Goal: Information Seeking & Learning: Learn about a topic

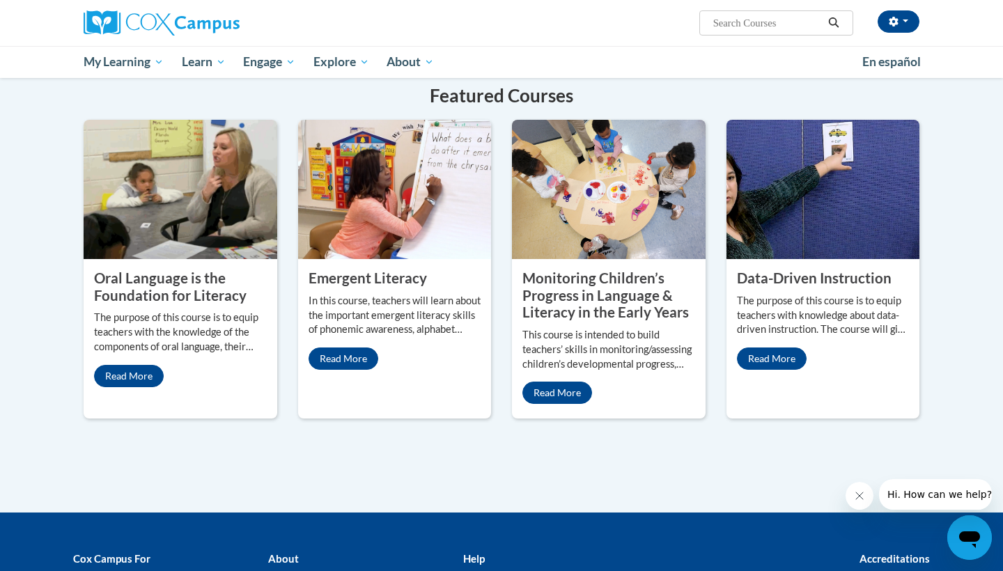
scroll to position [1115, 0]
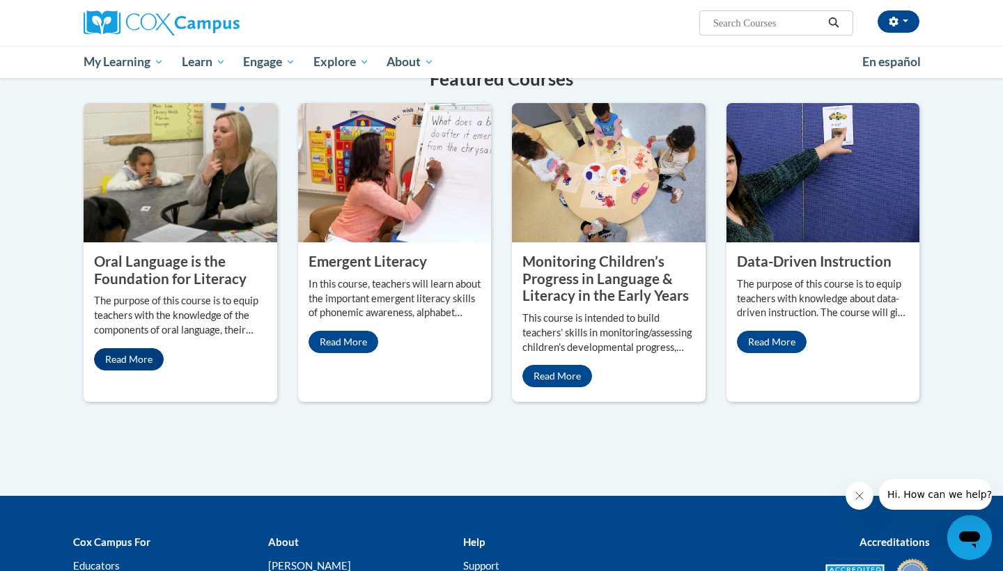
click at [140, 371] on link "Read More" at bounding box center [129, 359] width 70 height 22
click at [183, 242] on img at bounding box center [181, 172] width 194 height 139
click at [134, 371] on link "Read More" at bounding box center [129, 359] width 70 height 22
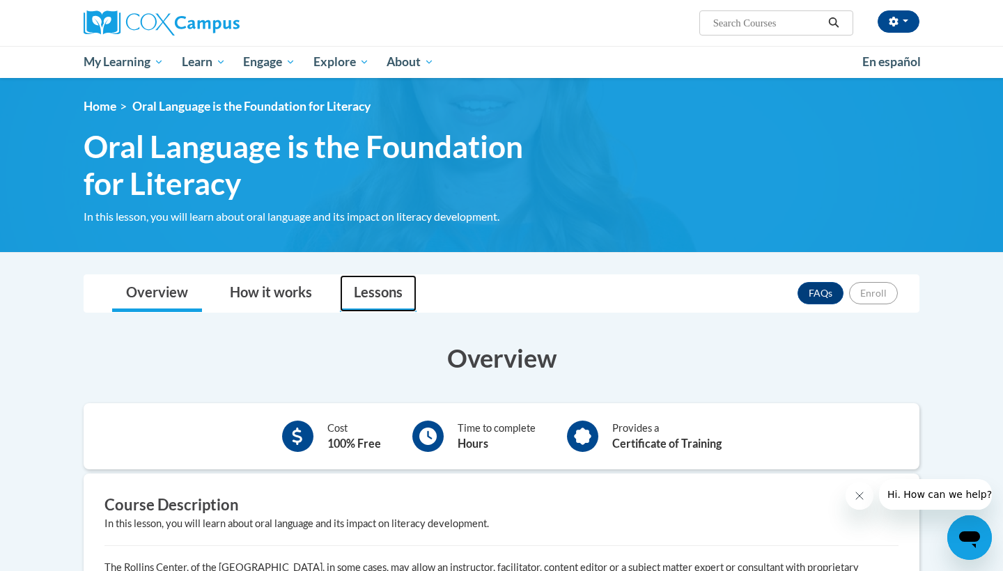
click at [365, 275] on link "Lessons" at bounding box center [378, 293] width 77 height 37
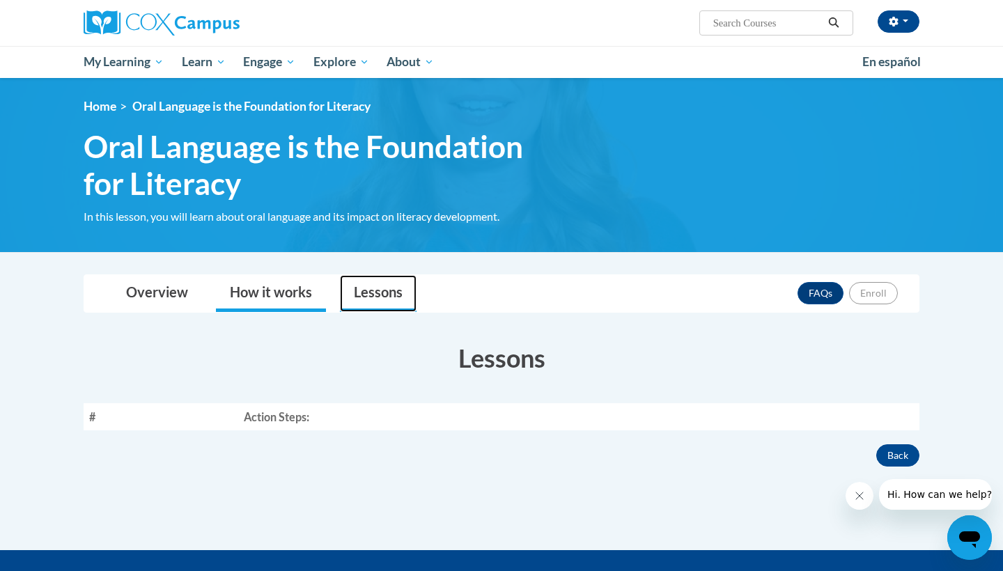
scroll to position [-3, 0]
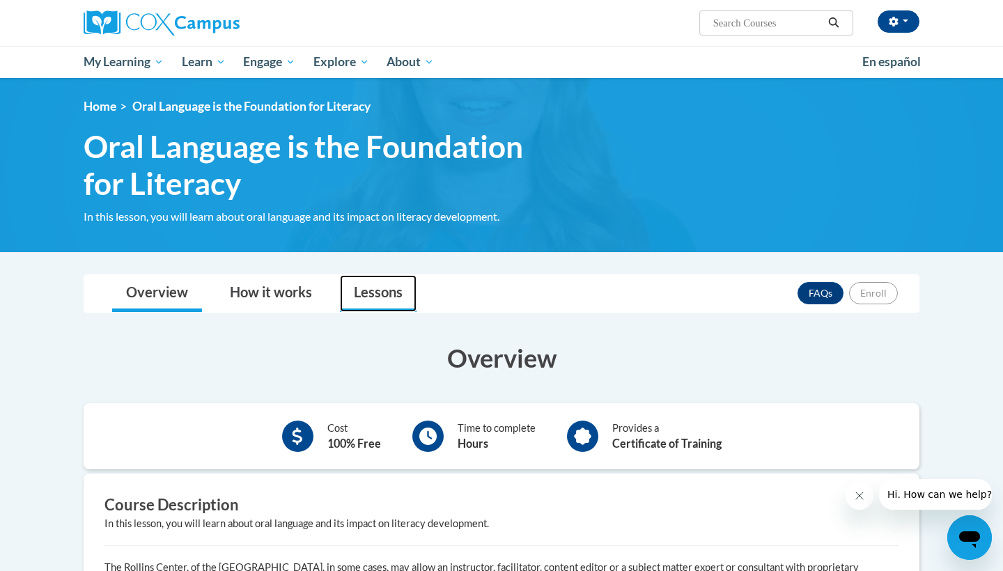
click at [369, 275] on link "Lessons" at bounding box center [378, 293] width 77 height 37
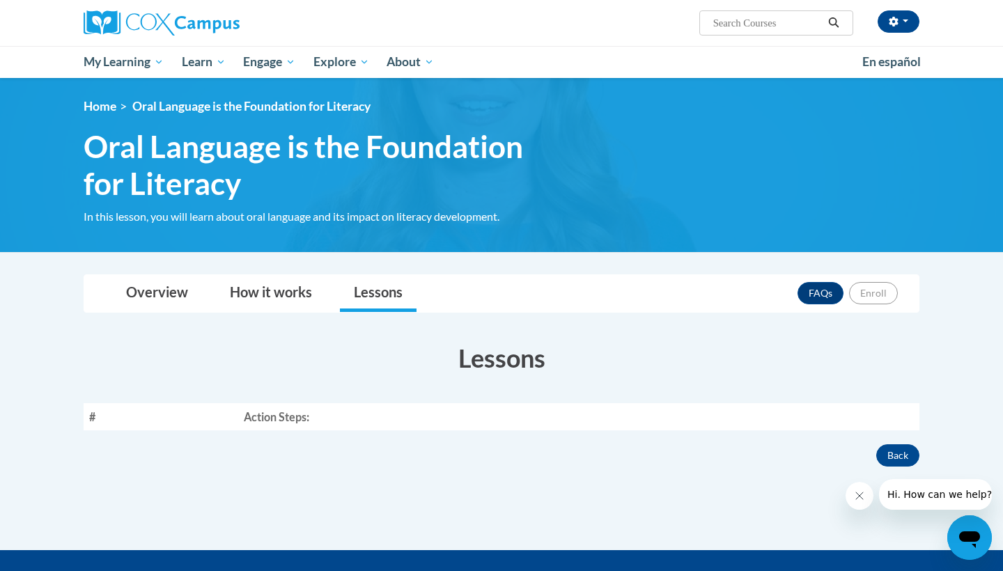
click at [866, 498] on button "Close message from company" at bounding box center [860, 496] width 28 height 28
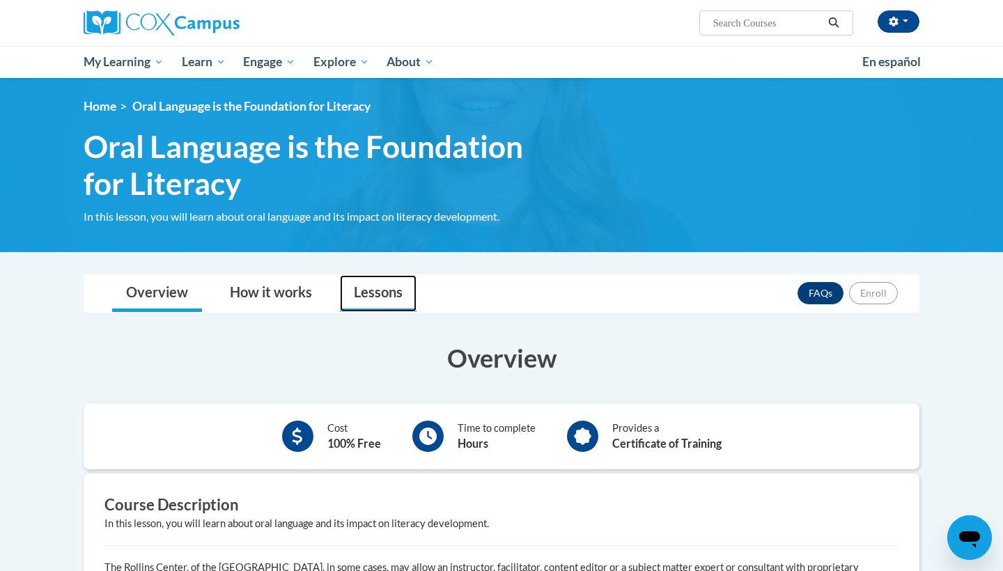
click at [380, 275] on link "Lessons" at bounding box center [378, 293] width 77 height 37
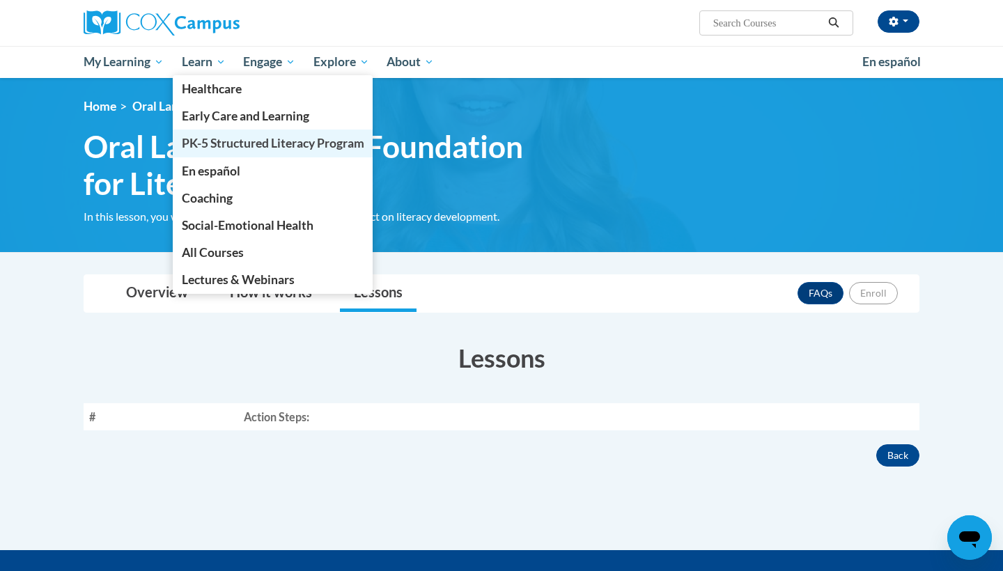
click at [238, 144] on span "PK-5 Structured Literacy Program" at bounding box center [273, 143] width 183 height 15
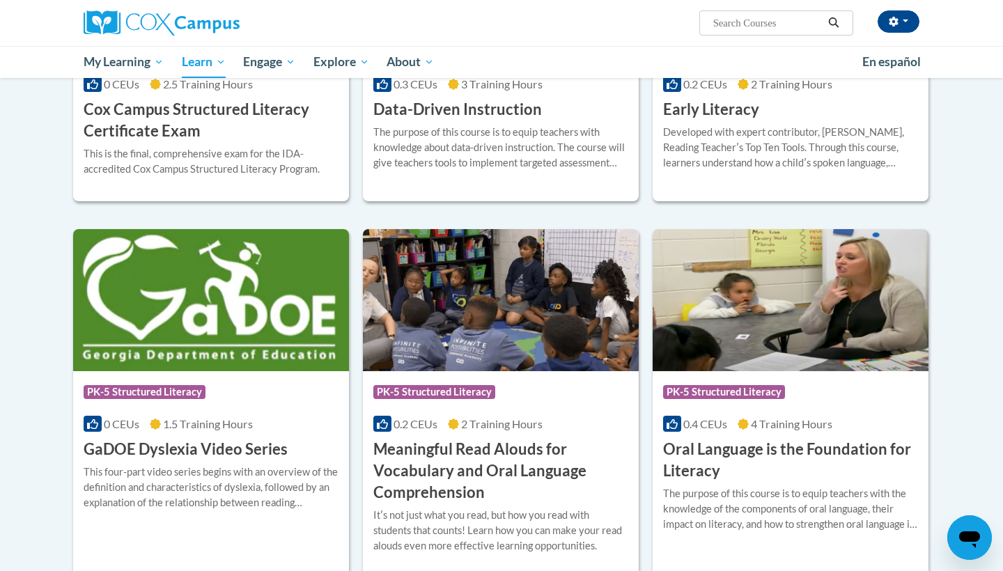
scroll to position [675, 0]
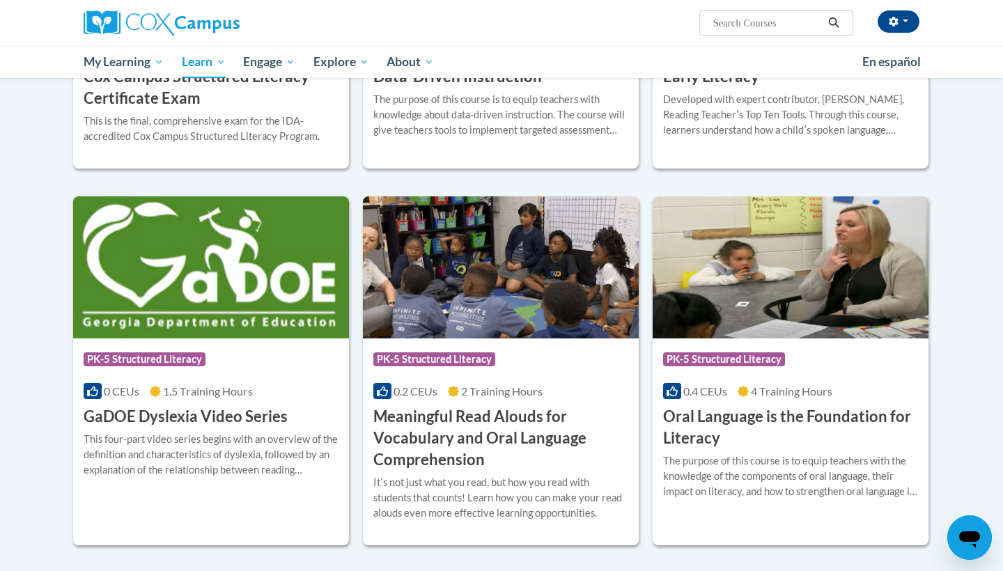
click at [717, 420] on h3 "Oral Language is the Foundation for Literacy" at bounding box center [790, 427] width 255 height 43
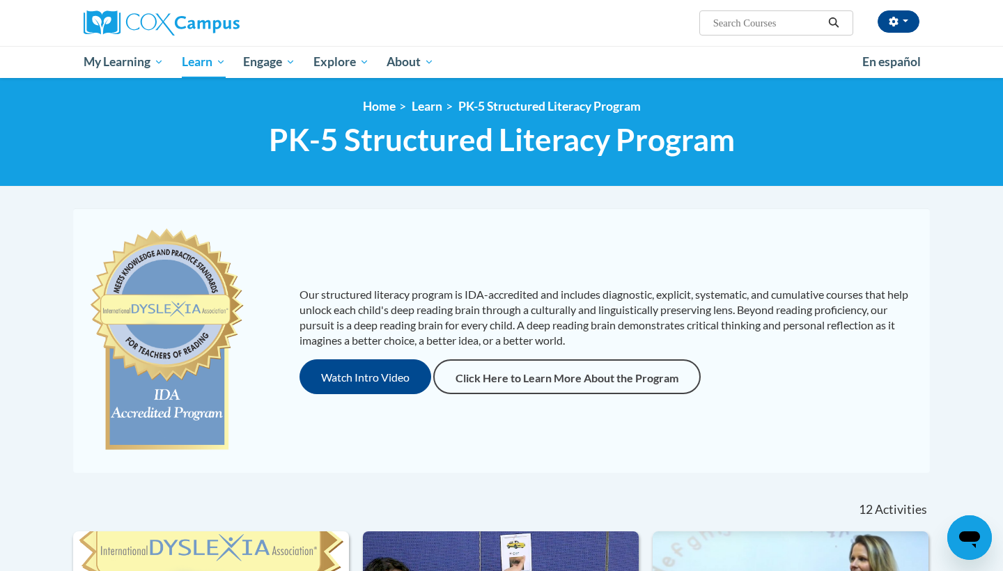
scroll to position [0, 0]
click at [103, 24] on img at bounding box center [162, 22] width 156 height 25
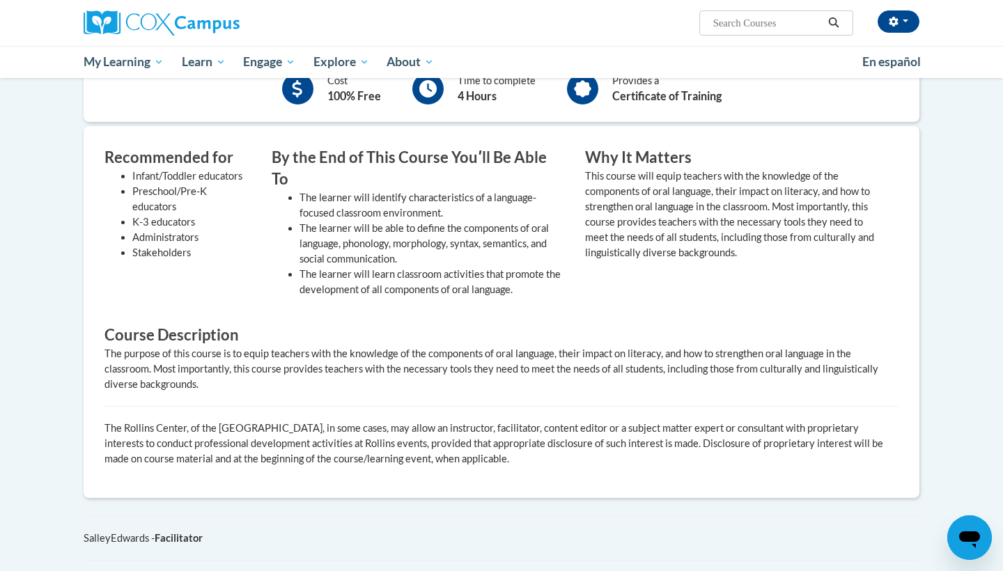
scroll to position [156, 0]
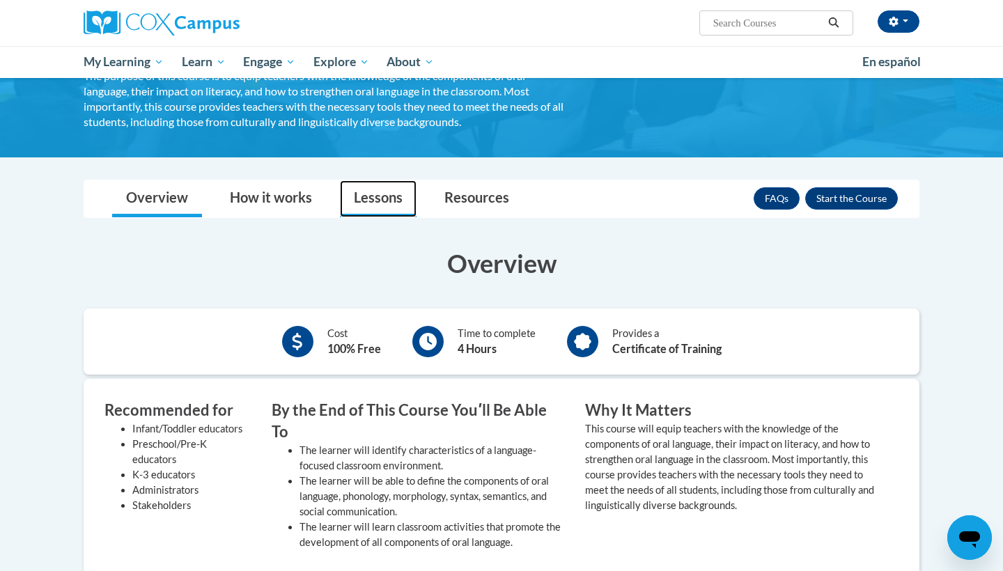
click at [412, 192] on link "Lessons" at bounding box center [378, 198] width 77 height 37
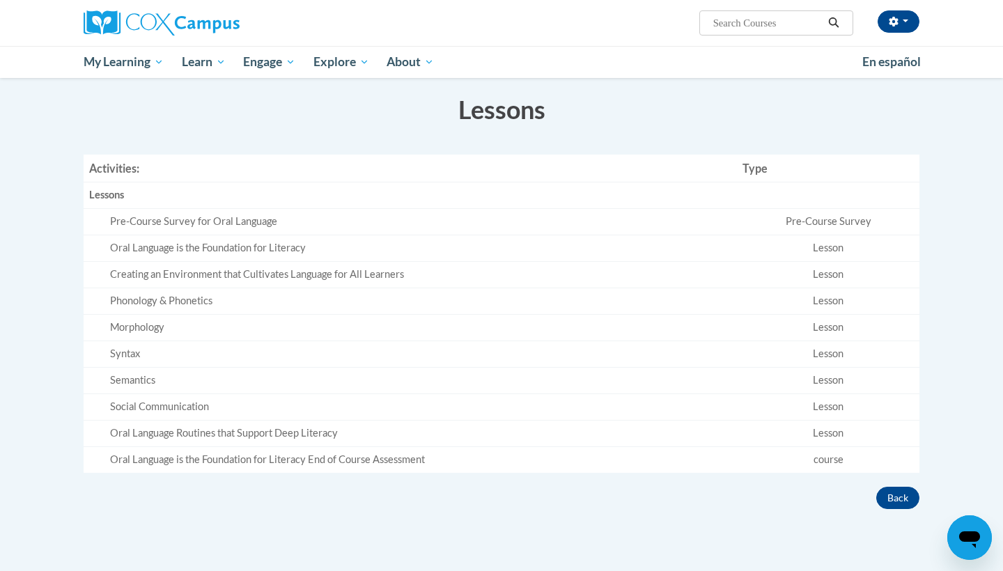
scroll to position [286, 0]
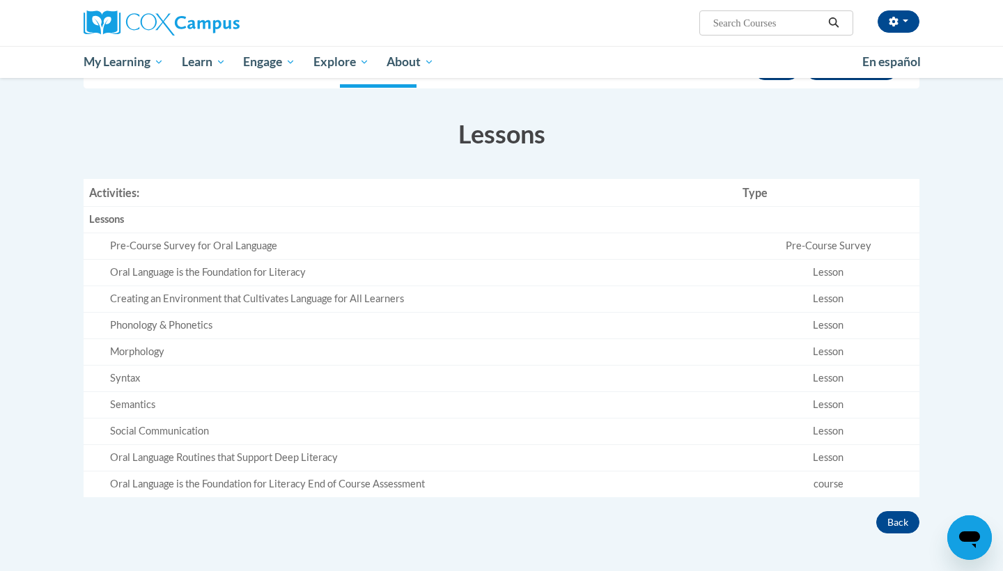
click at [825, 268] on td "Lesson" at bounding box center [828, 272] width 183 height 26
click at [192, 249] on div "Pre-Course Survey for Oral Language" at bounding box center [420, 246] width 621 height 15
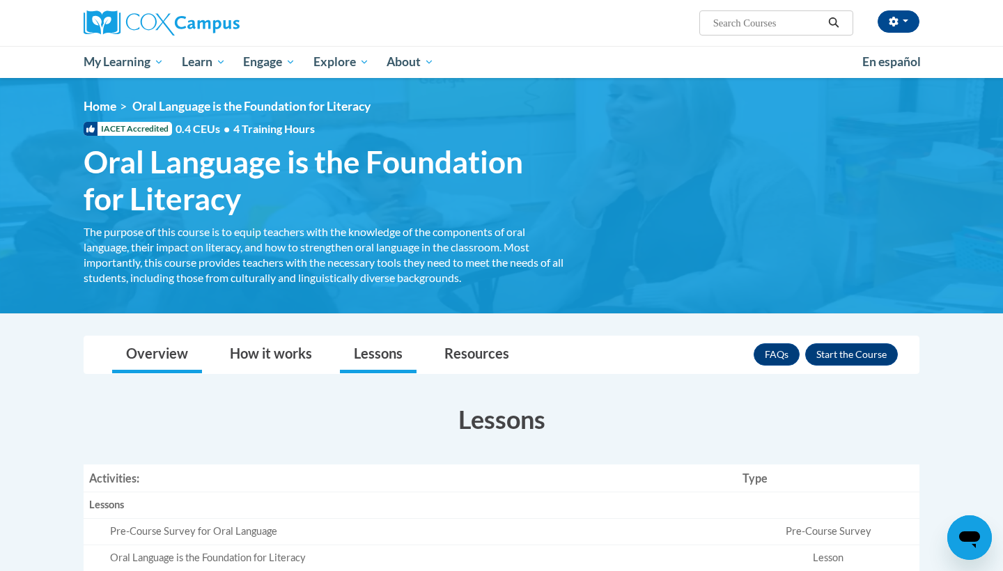
scroll to position [0, 0]
click at [178, 347] on link "Overview" at bounding box center [157, 354] width 90 height 37
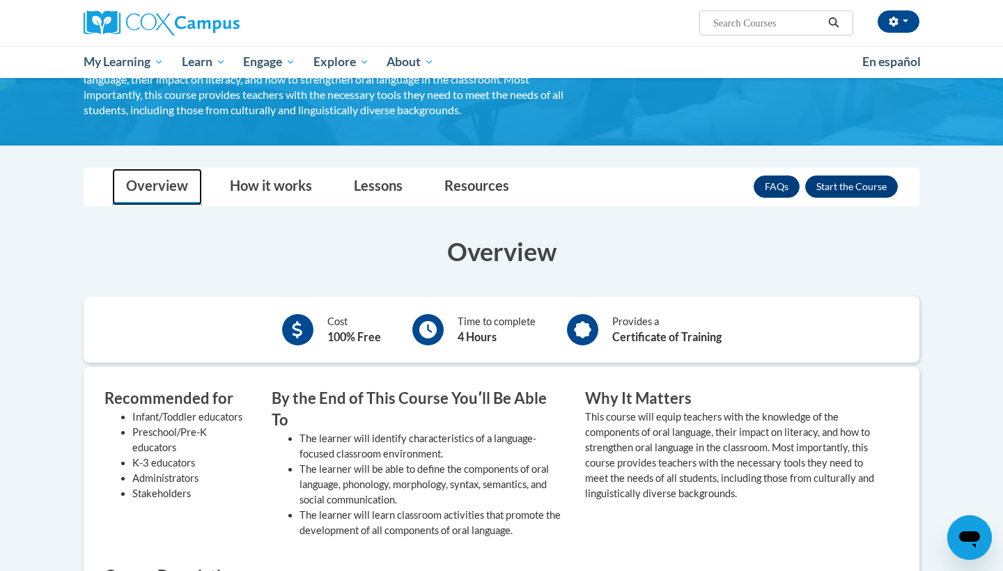
scroll to position [150, 0]
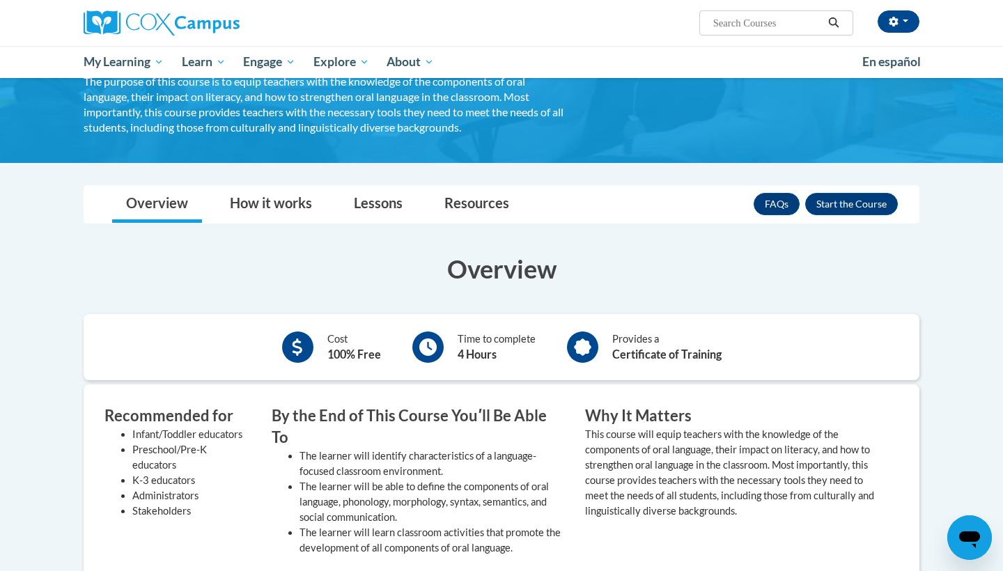
click at [272, 232] on div "Toggle navigation Overview How it works Lessons Resources FAQs Enroll Overview …" at bounding box center [501, 520] width 857 height 670
click at [276, 192] on link "How it works" at bounding box center [271, 204] width 110 height 37
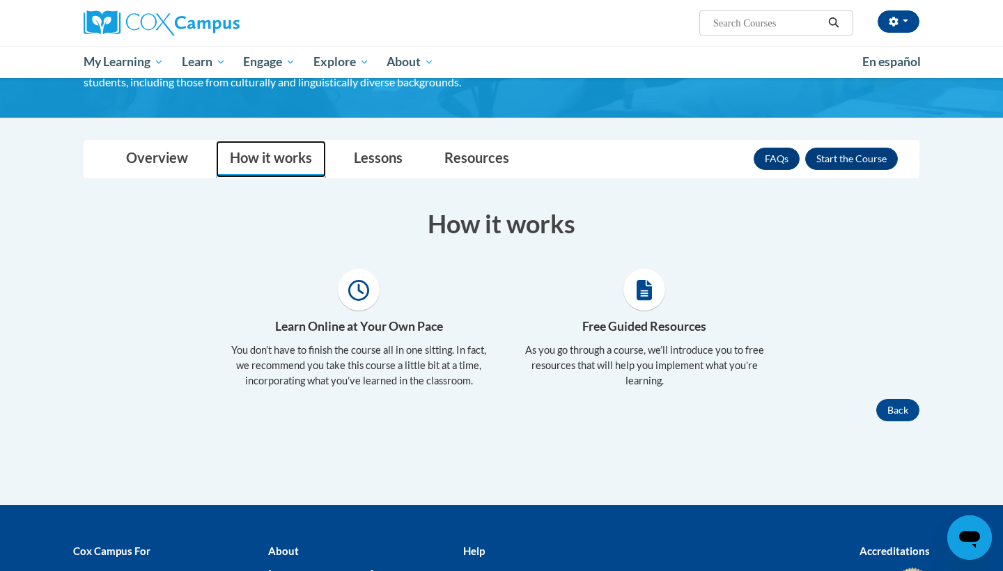
scroll to position [197, 0]
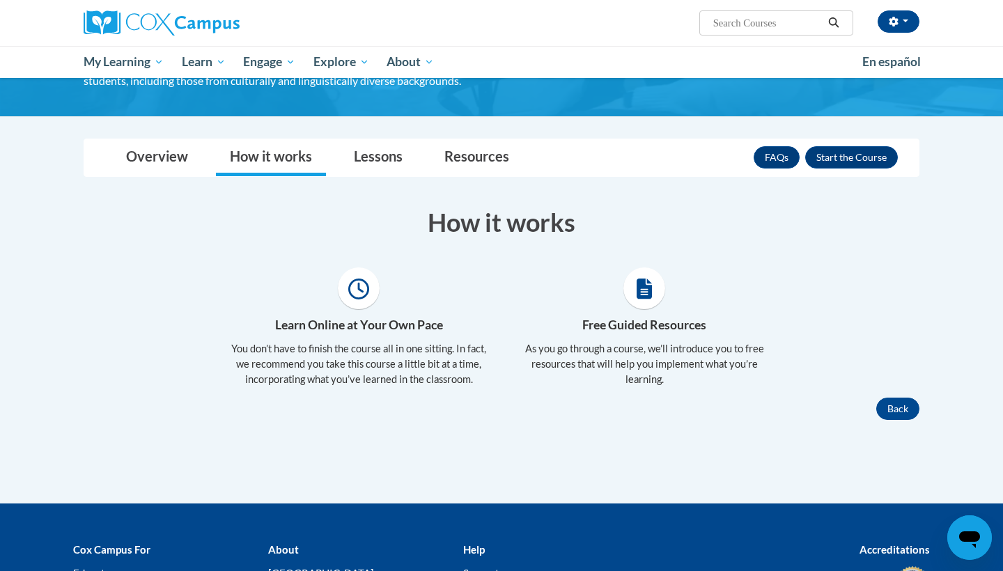
click at [339, 311] on div "Learn Online at Your Own Pace You don’t have to finish the course all in one si…" at bounding box center [359, 333] width 286 height 130
click at [353, 301] on span at bounding box center [359, 289] width 42 height 42
click at [365, 139] on link "Lessons" at bounding box center [378, 157] width 77 height 37
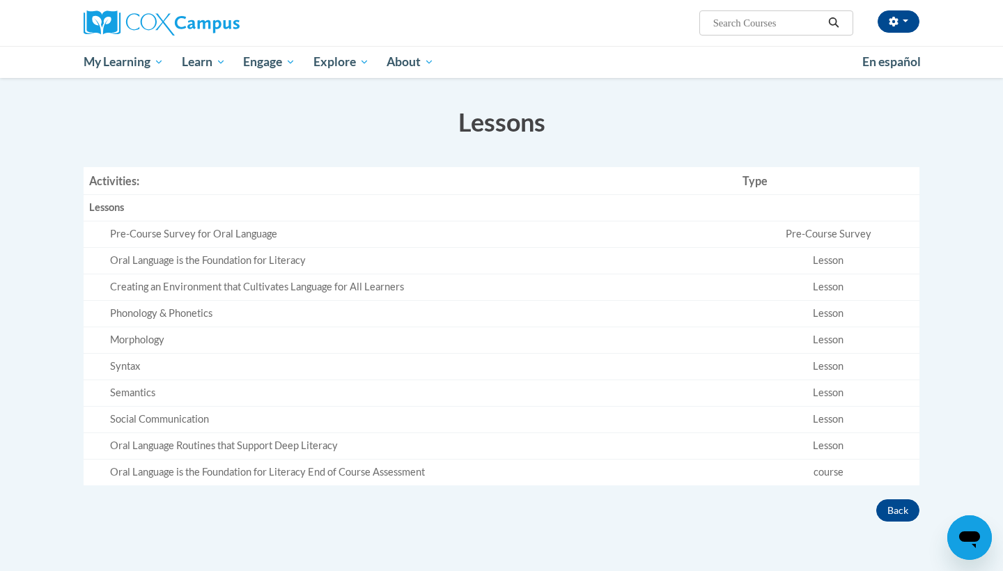
scroll to position [300, 0]
click at [232, 212] on th "Lessons" at bounding box center [410, 206] width 653 height 26
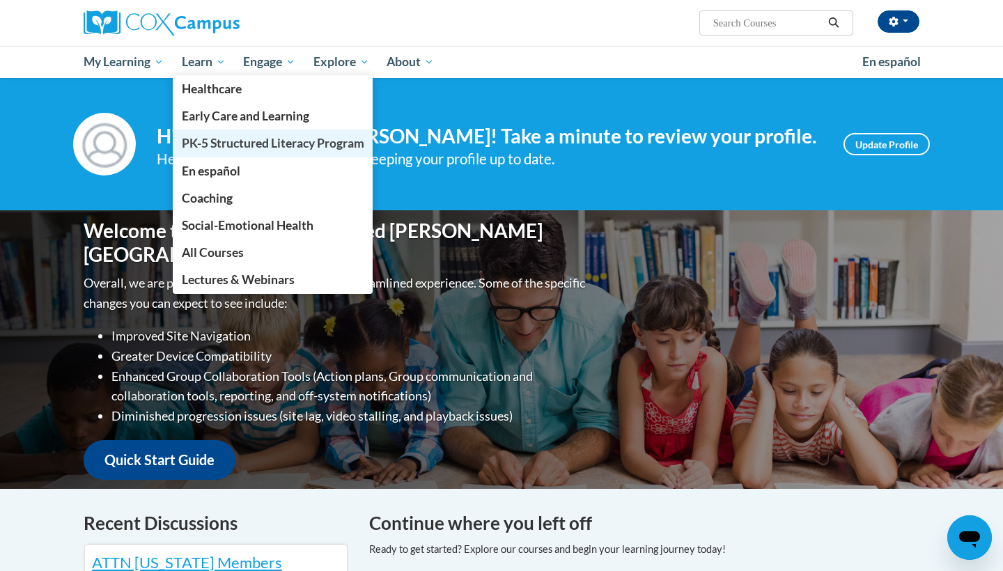
click at [237, 136] on span "PK-5 Structured Literacy Program" at bounding box center [273, 143] width 183 height 15
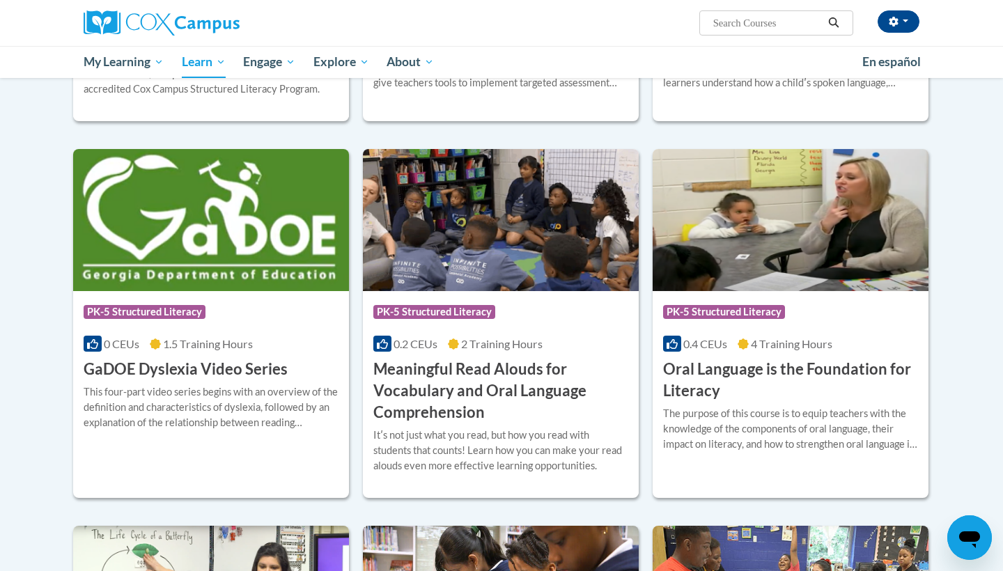
scroll to position [724, 0]
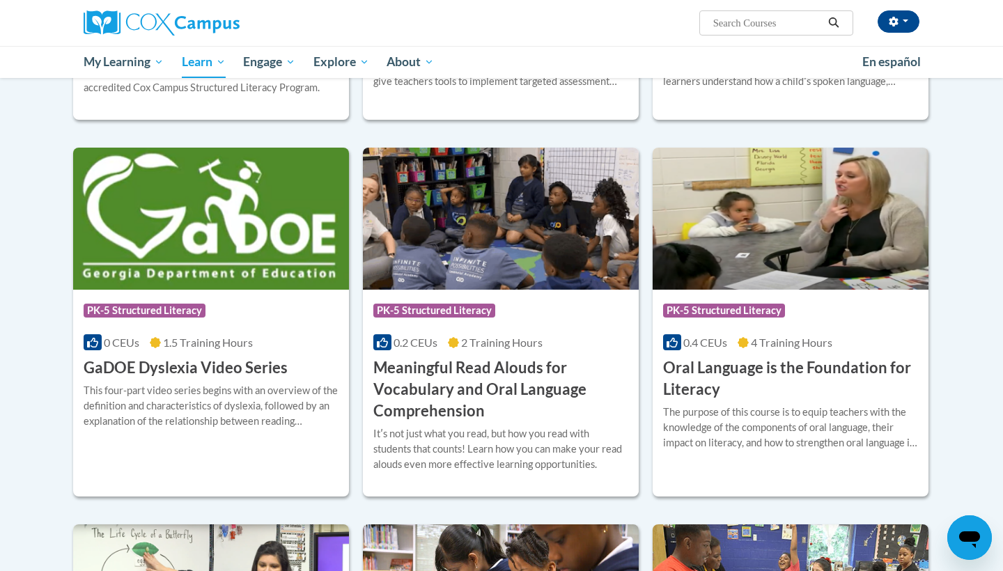
click at [685, 362] on h3 "Oral Language is the Foundation for Literacy" at bounding box center [790, 378] width 255 height 43
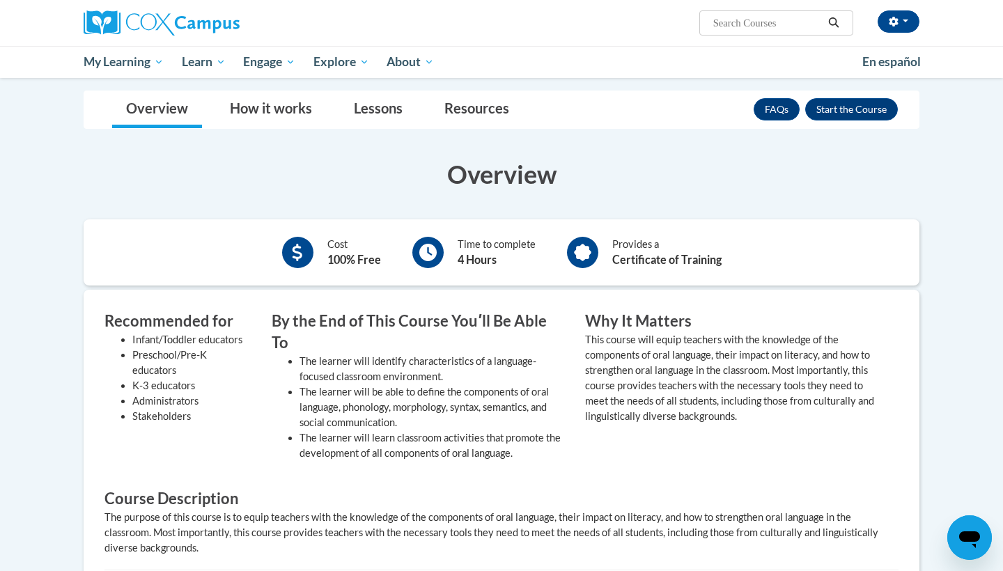
scroll to position [243, 0]
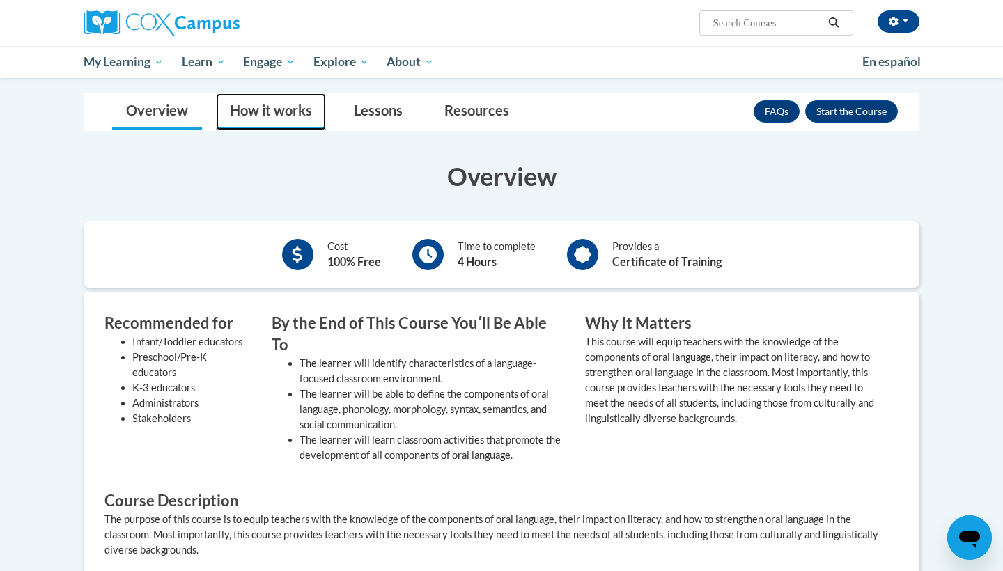
click at [266, 111] on link "How it works" at bounding box center [271, 111] width 110 height 37
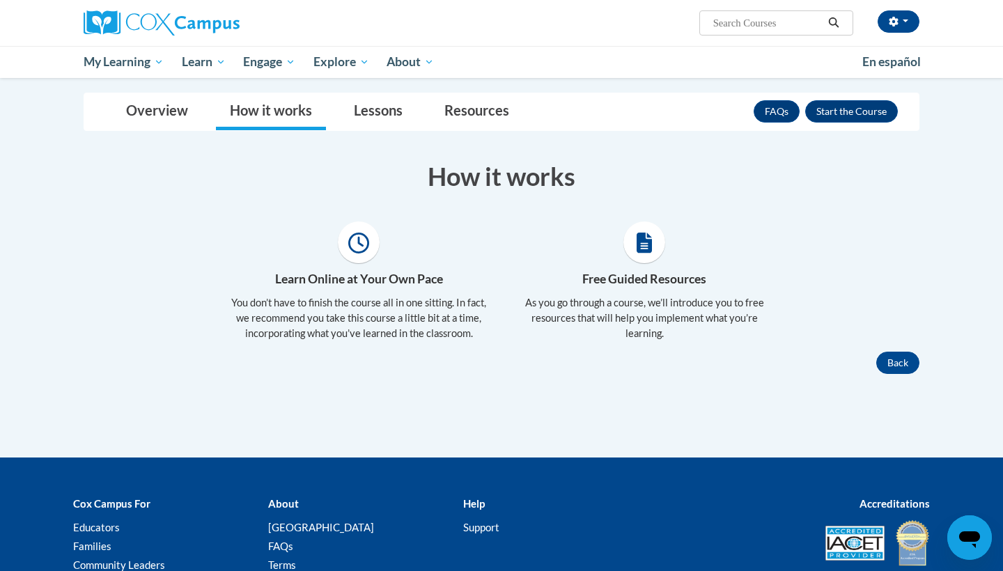
click at [364, 240] on icon at bounding box center [358, 243] width 21 height 21
click at [631, 261] on div at bounding box center [644, 243] width 265 height 42
click at [637, 249] on icon at bounding box center [645, 243] width 16 height 21
click at [403, 106] on link "Lessons" at bounding box center [378, 111] width 77 height 37
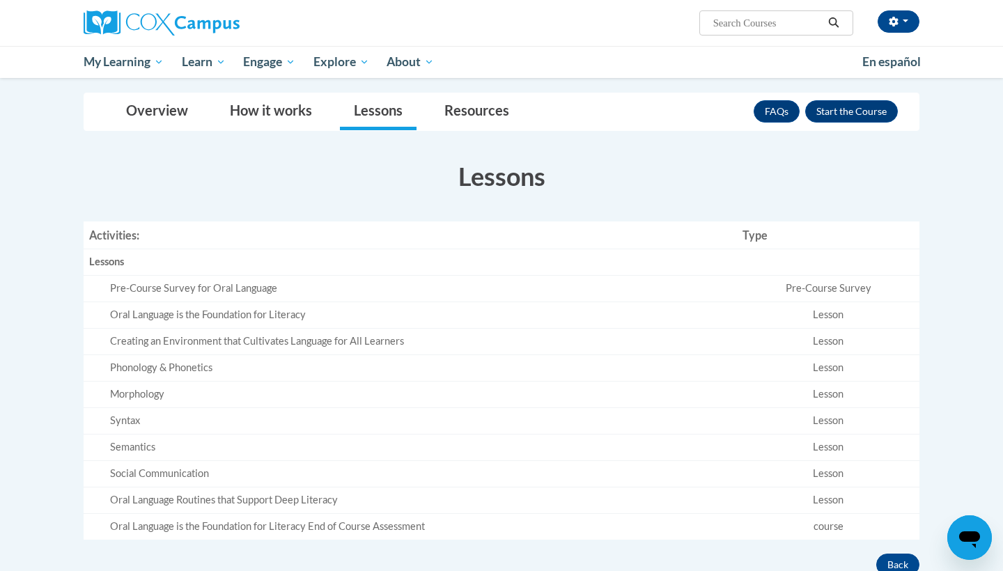
click at [268, 308] on div "Oral Language is the Foundation for Literacy" at bounding box center [420, 315] width 621 height 15
click at [827, 309] on td "Lesson" at bounding box center [828, 315] width 183 height 26
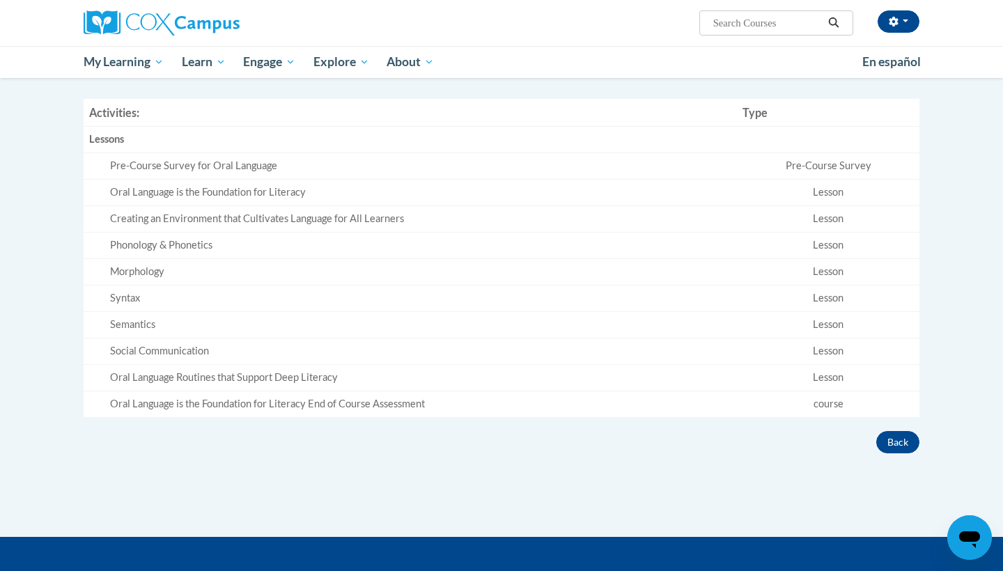
scroll to position [368, 0]
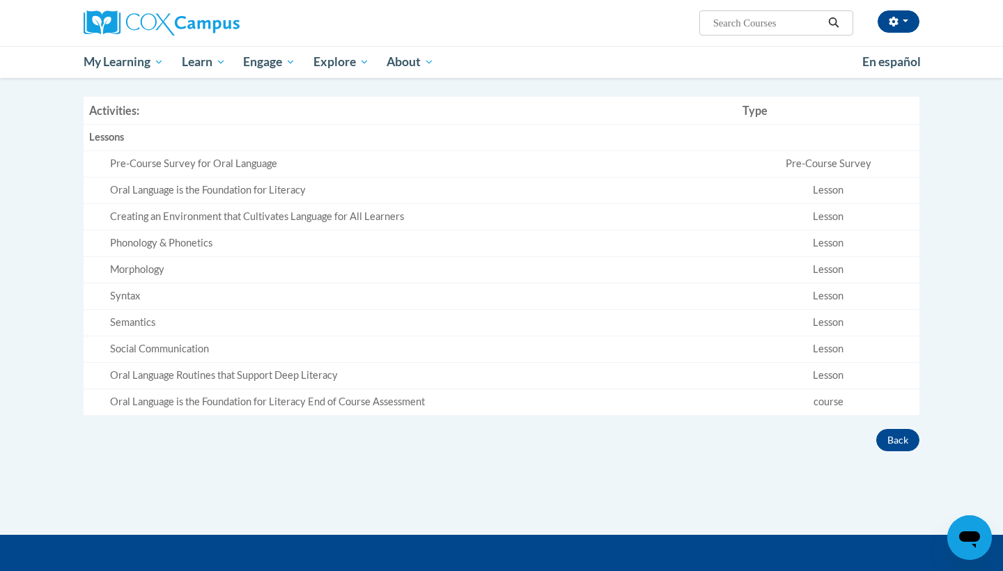
click at [827, 336] on td "Lesson" at bounding box center [828, 349] width 183 height 26
click at [214, 220] on td "Creating an Environment that Cultivates Language for All Learners" at bounding box center [410, 216] width 653 height 26
click at [228, 160] on div "Pre-Course Survey for Oral Language" at bounding box center [420, 164] width 621 height 15
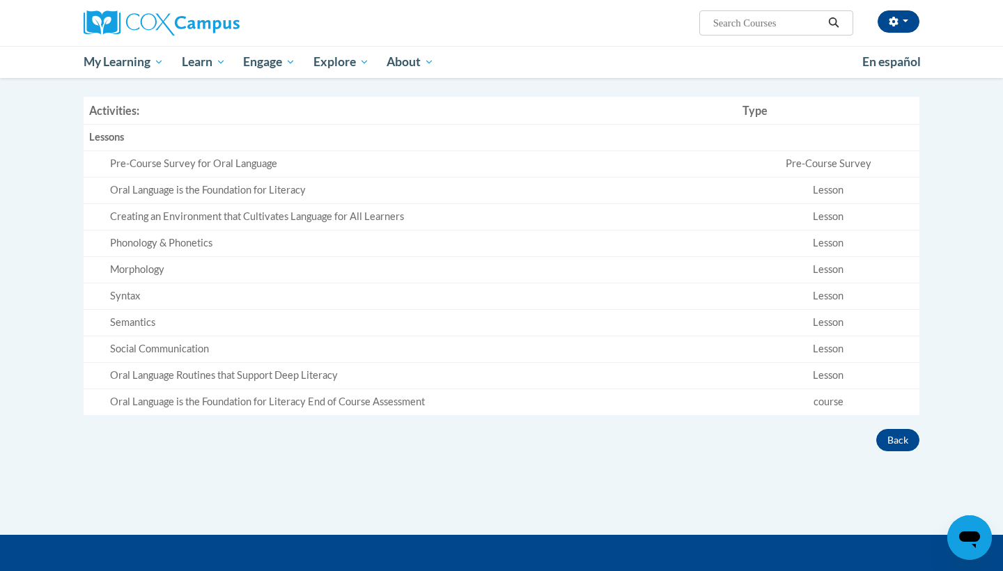
click at [822, 271] on td "Lesson" at bounding box center [828, 269] width 183 height 26
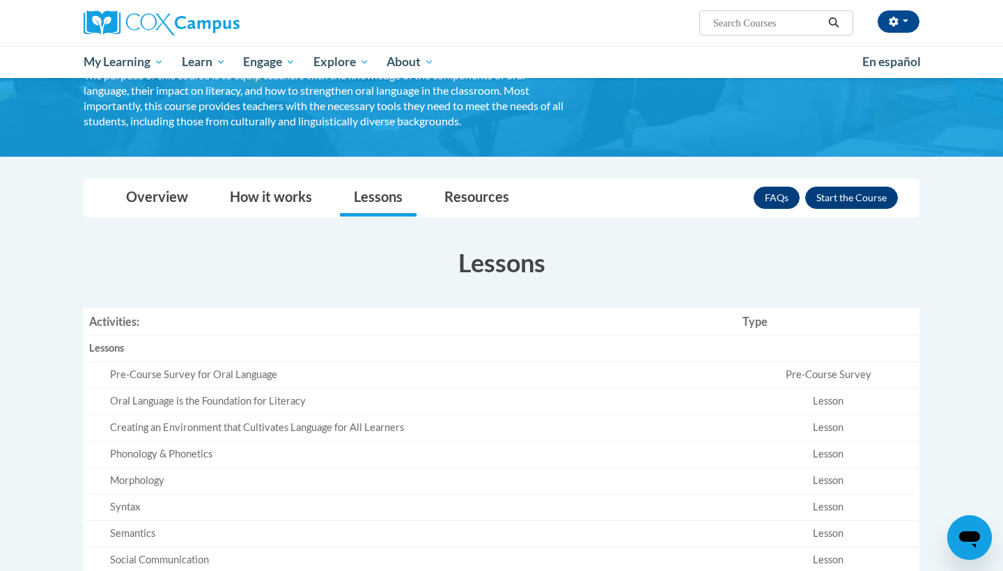
scroll to position [160, 0]
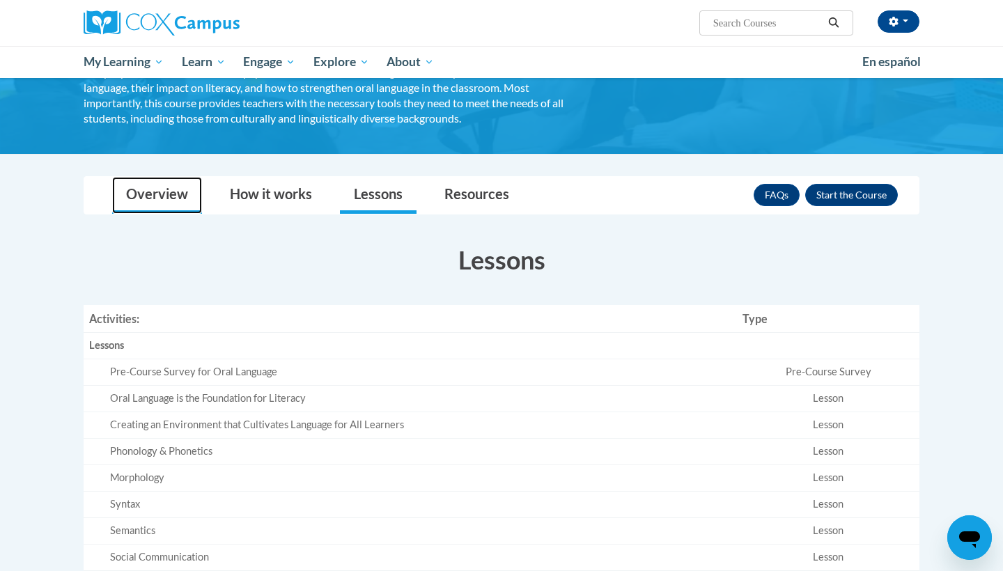
click at [162, 192] on link "Overview" at bounding box center [157, 195] width 90 height 37
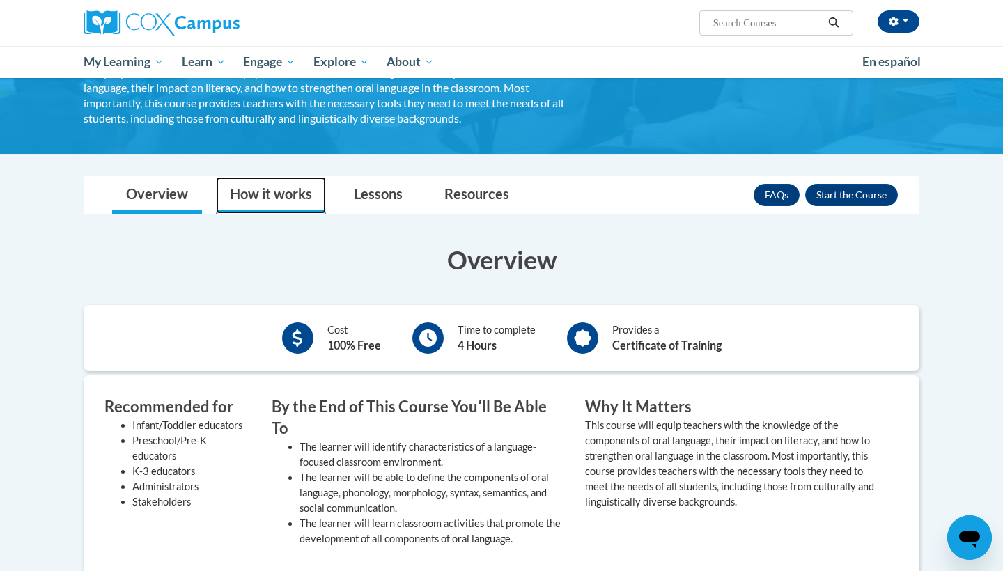
click at [229, 199] on link "How it works" at bounding box center [271, 195] width 110 height 37
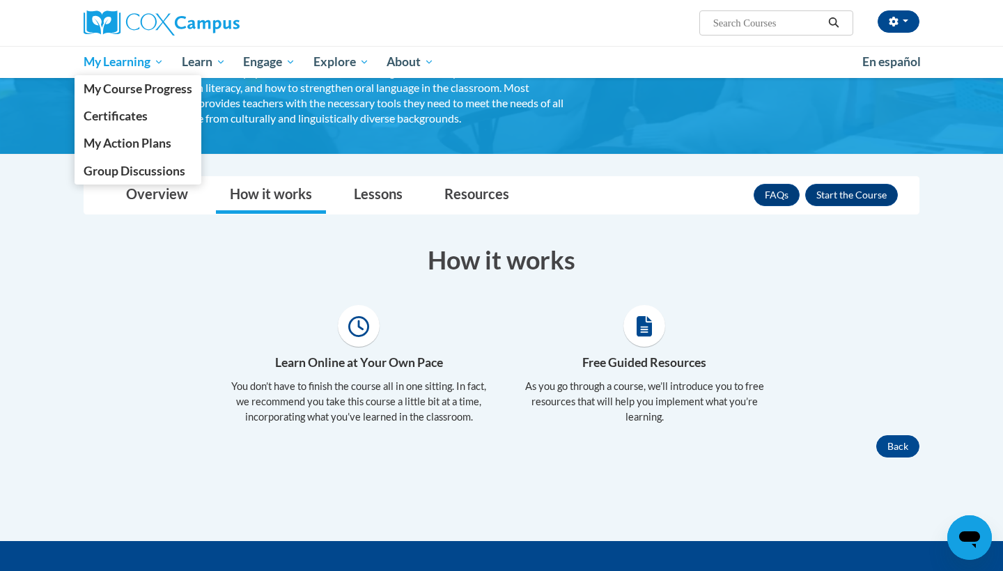
click at [127, 70] on span "My Learning" at bounding box center [124, 62] width 80 height 17
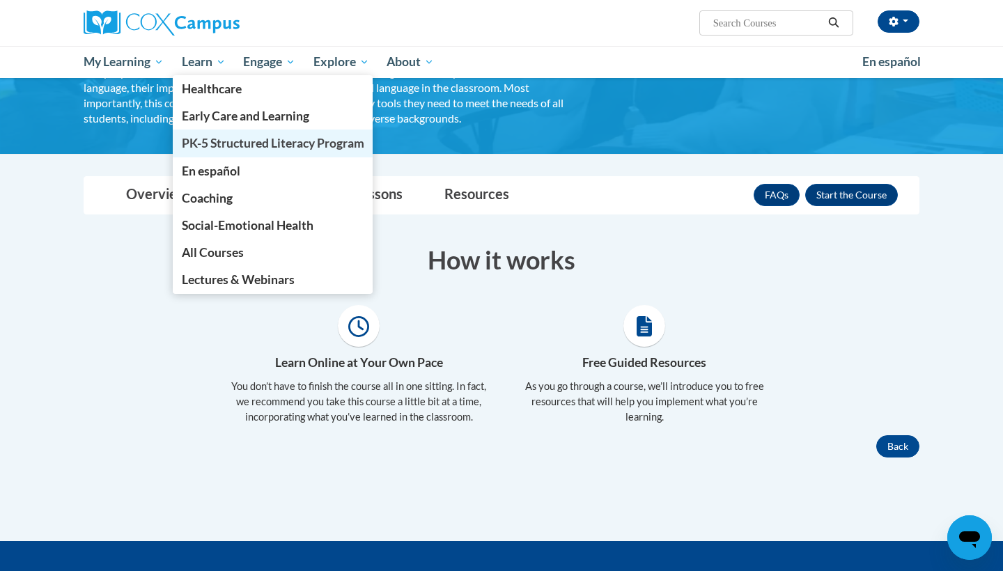
click at [240, 144] on span "PK-5 Structured Literacy Program" at bounding box center [273, 143] width 183 height 15
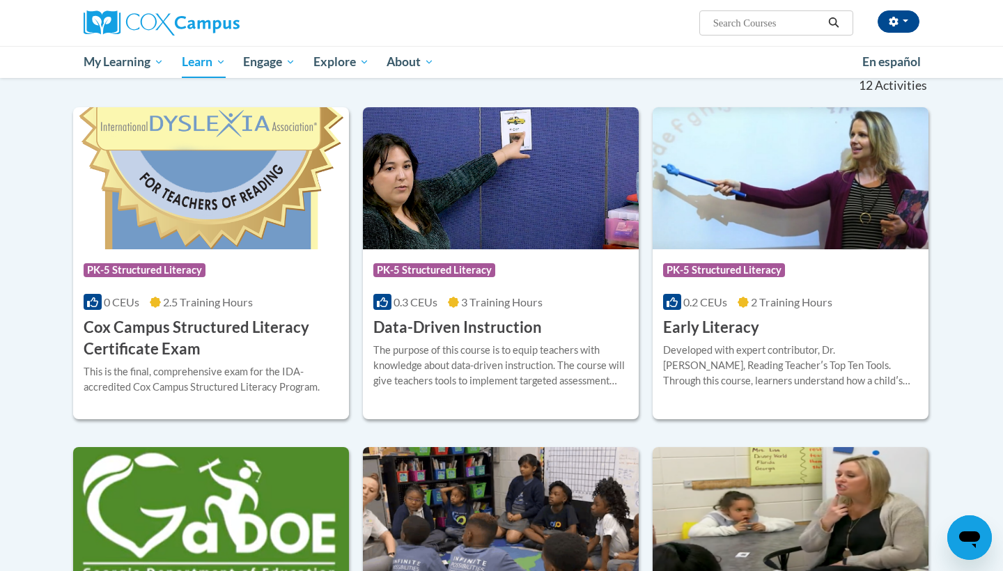
scroll to position [422, 0]
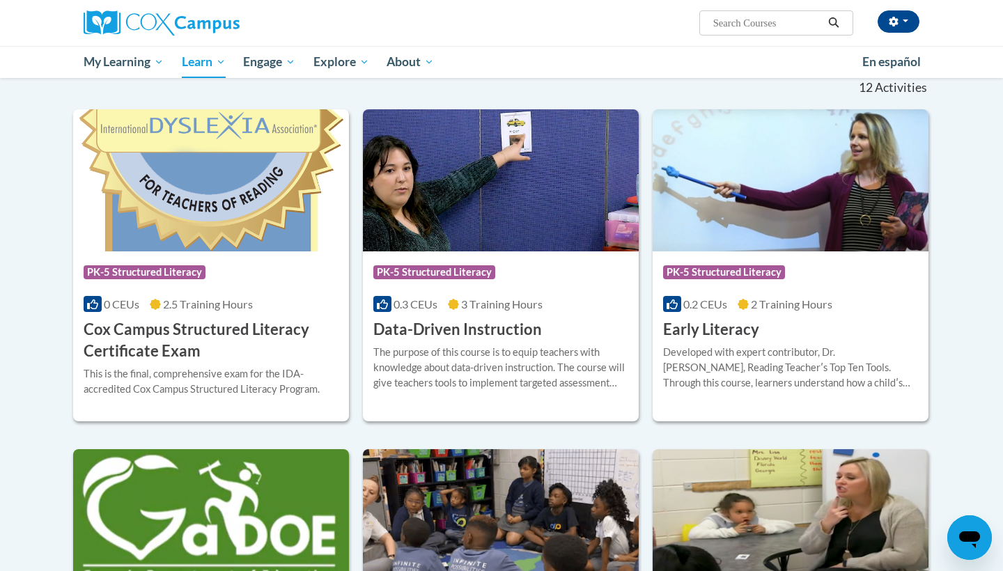
click at [254, 328] on h3 "Cox Campus Structured Literacy Certificate Exam" at bounding box center [211, 340] width 255 height 43
click at [478, 187] on img at bounding box center [501, 180] width 276 height 142
click at [729, 333] on h3 "Early Literacy" at bounding box center [711, 330] width 96 height 22
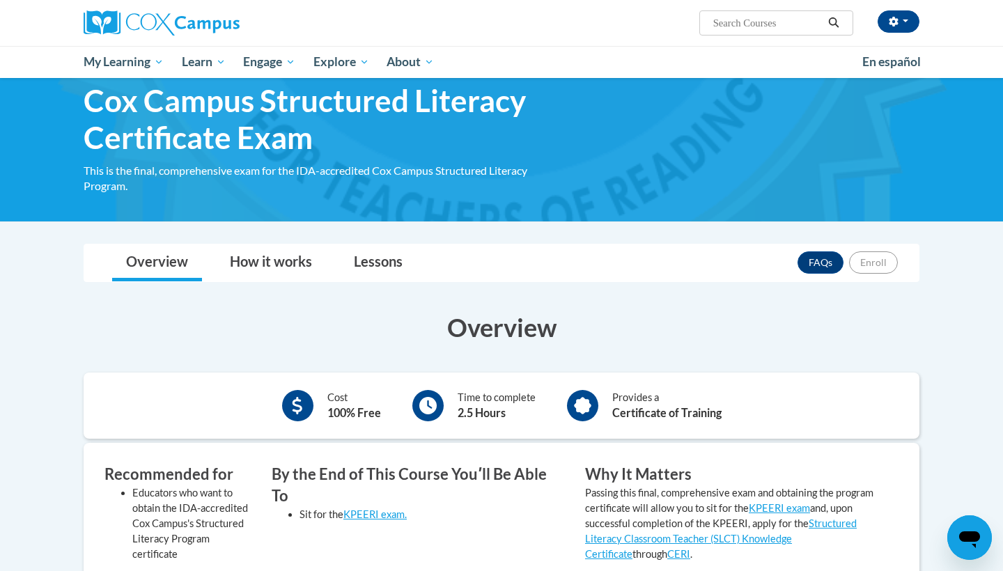
scroll to position [40, 0]
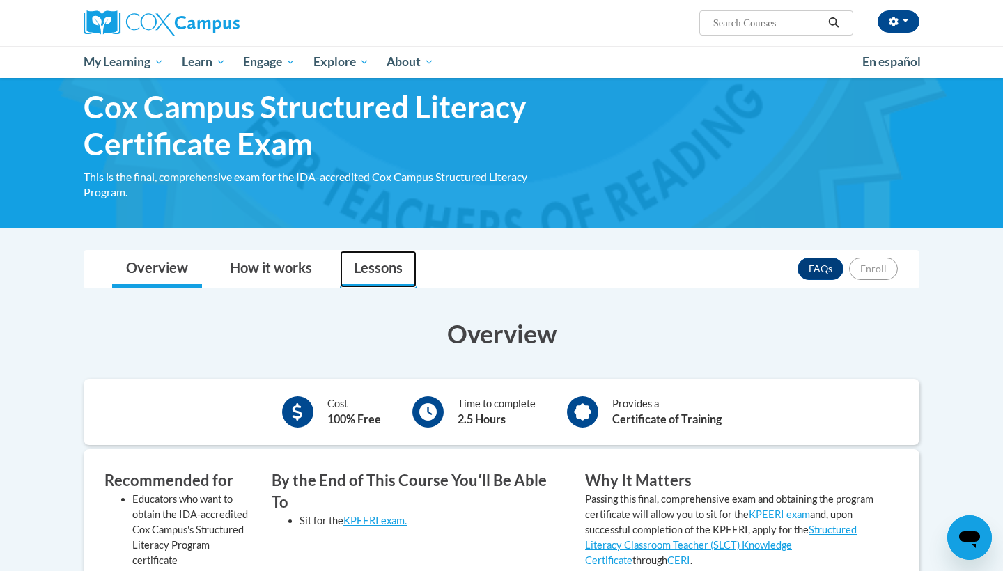
click at [362, 258] on link "Lessons" at bounding box center [378, 269] width 77 height 37
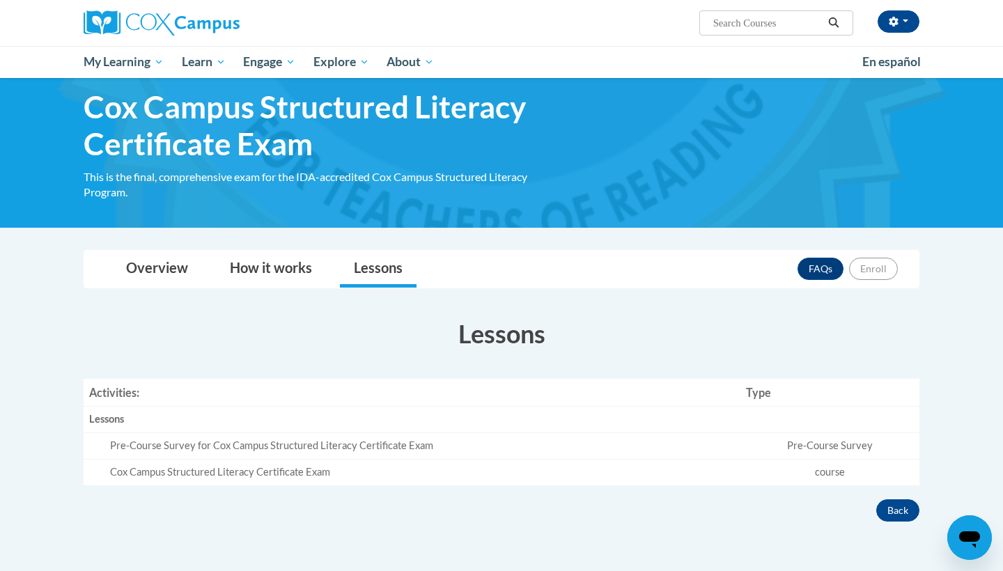
click at [757, 465] on td "course" at bounding box center [830, 472] width 179 height 26
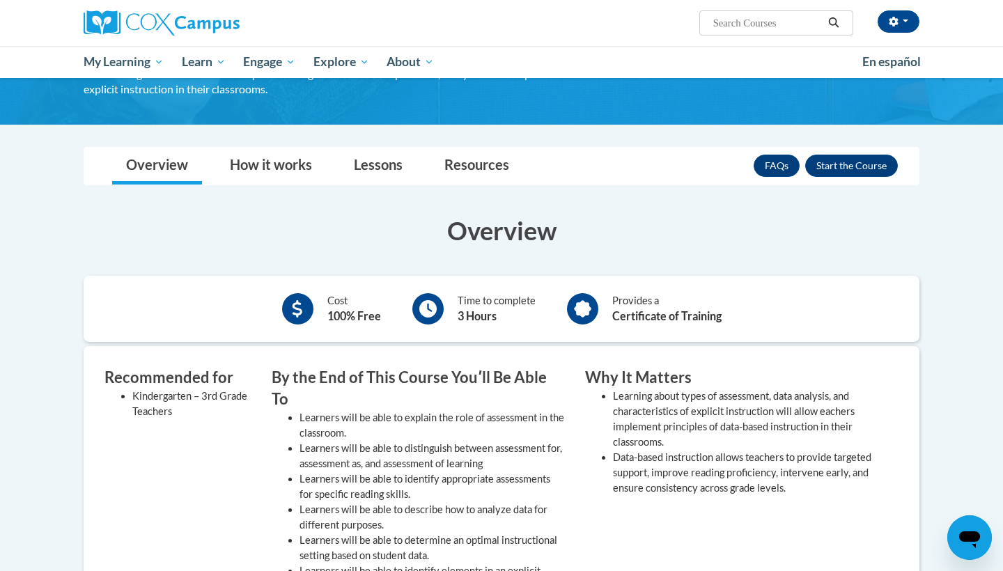
scroll to position [57, 0]
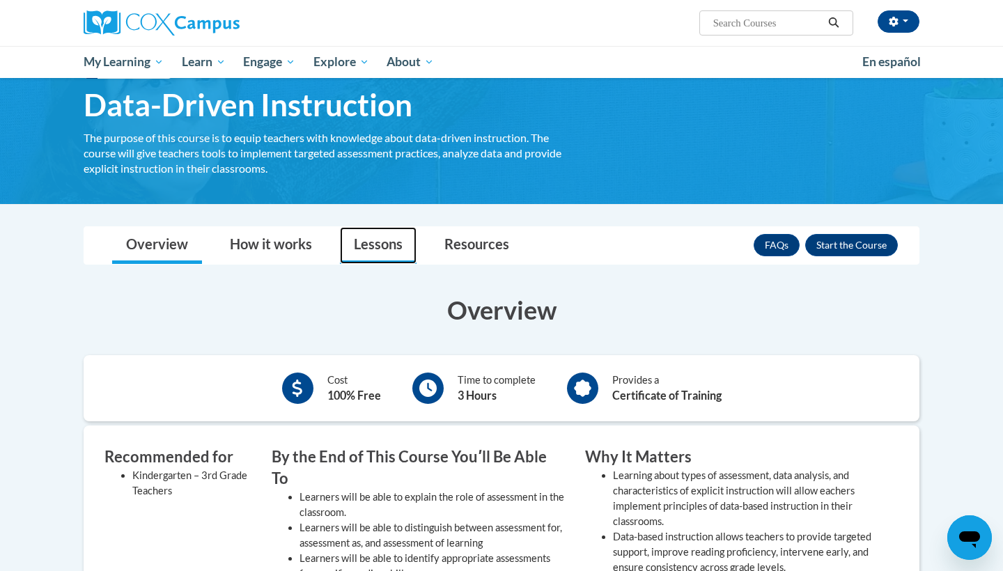
click at [370, 238] on link "Lessons" at bounding box center [378, 245] width 77 height 37
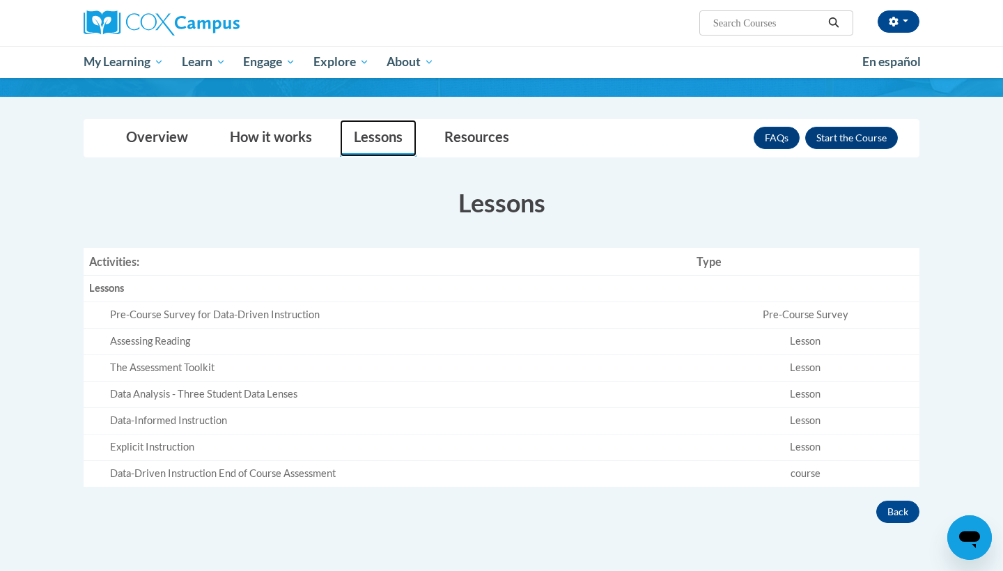
scroll to position [192, 0]
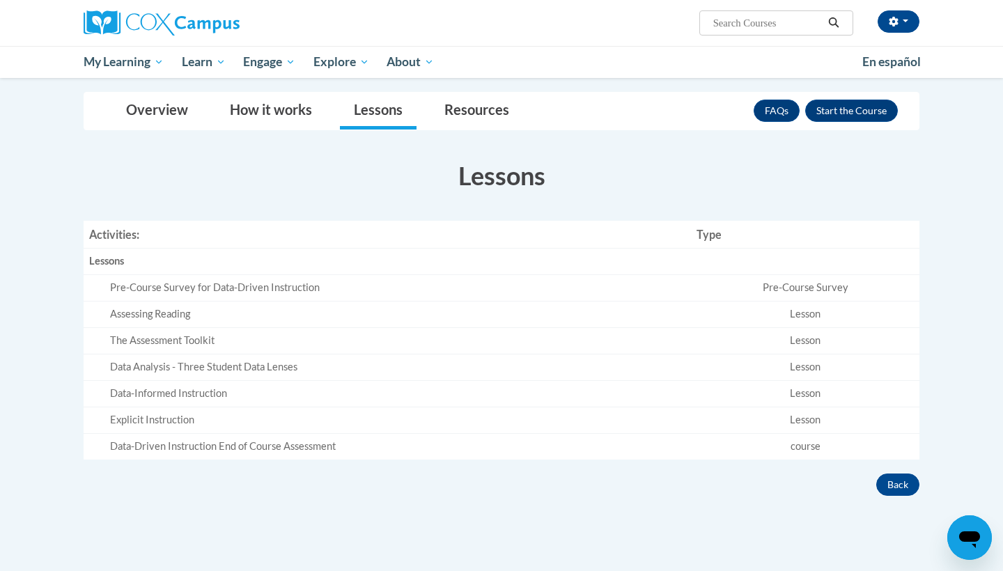
click at [254, 313] on div "Assessing Reading" at bounding box center [397, 314] width 575 height 15
click at [199, 317] on div "Assessing Reading" at bounding box center [397, 314] width 575 height 15
click at [199, 346] on td "The Assessment Toolkit" at bounding box center [387, 341] width 607 height 26
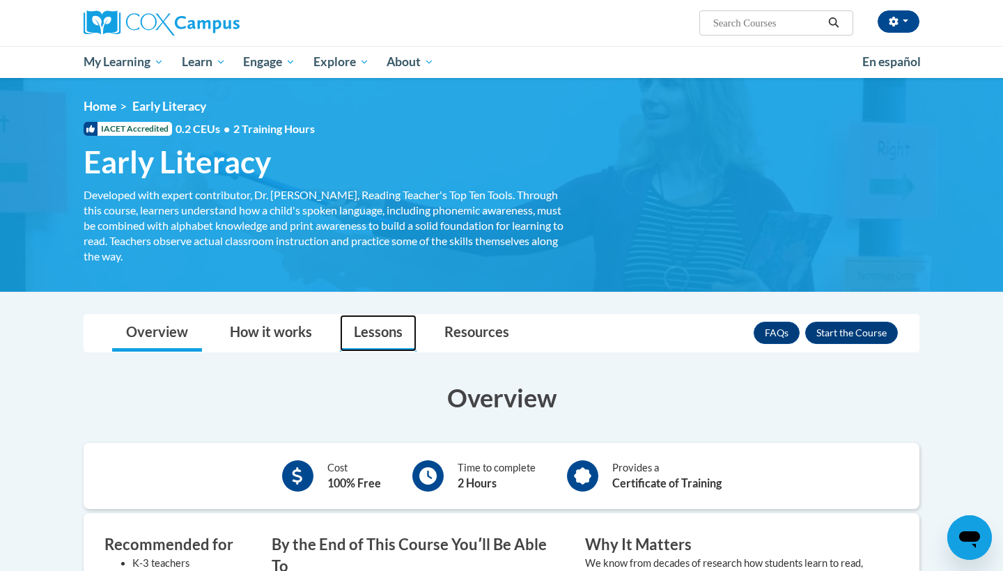
click at [396, 326] on link "Lessons" at bounding box center [378, 333] width 77 height 37
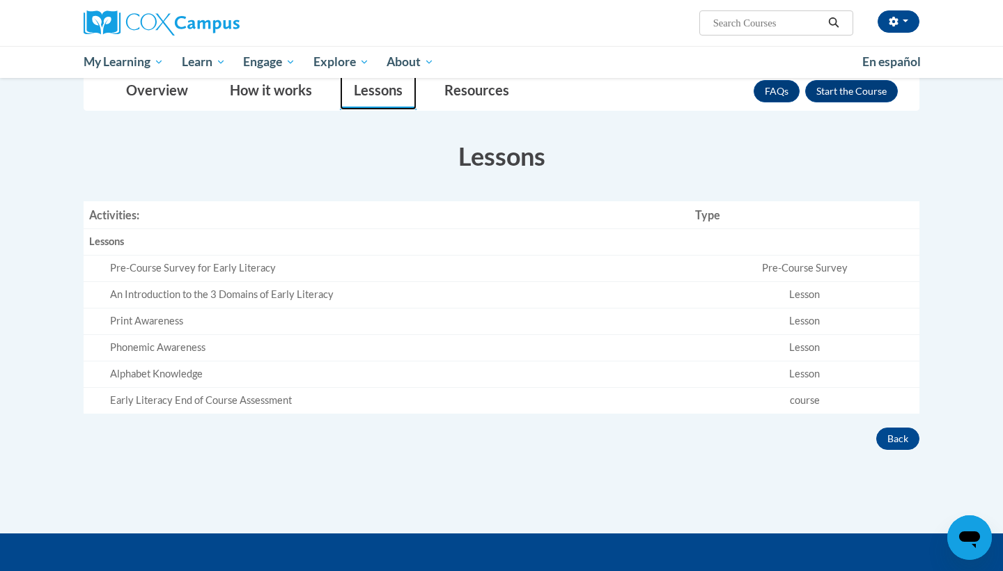
scroll to position [261, 0]
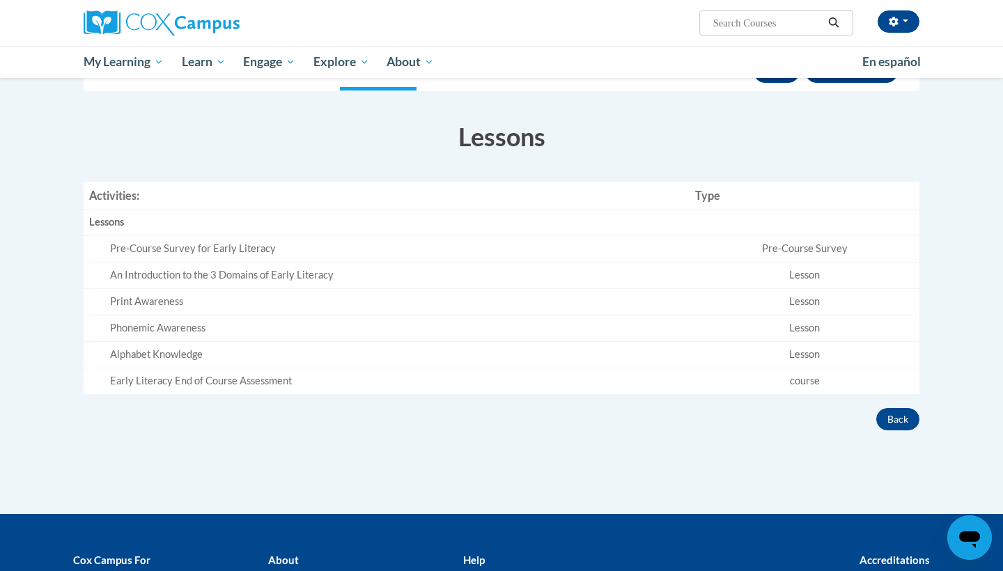
click at [334, 342] on td "Alphabet Knowledge" at bounding box center [387, 355] width 606 height 26
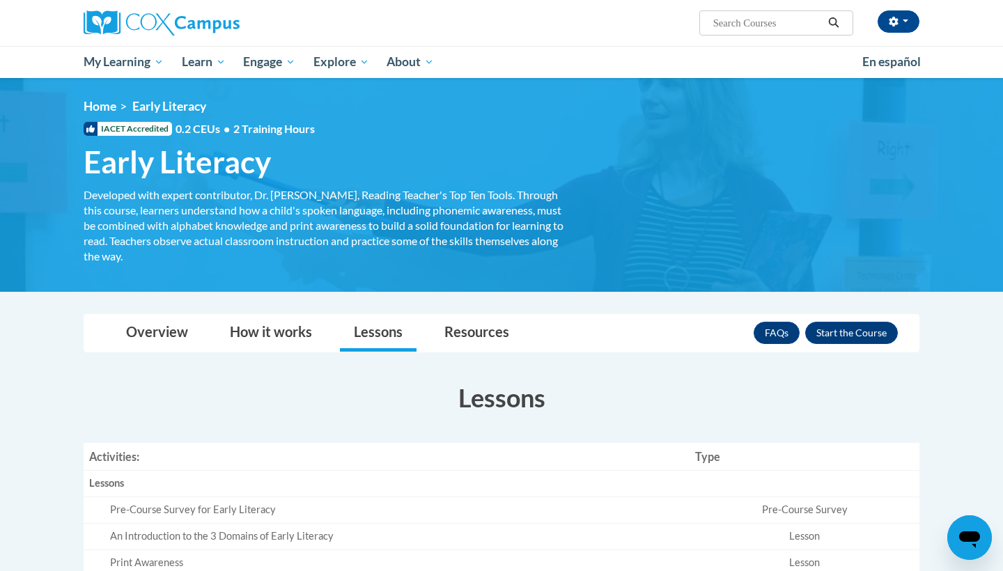
scroll to position [0, 0]
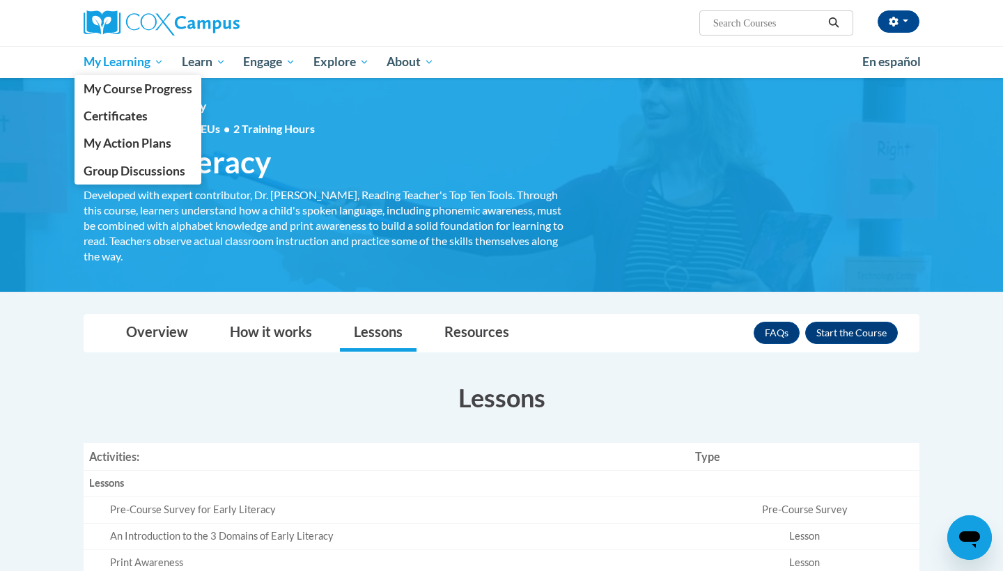
click at [103, 59] on span "My Learning" at bounding box center [124, 62] width 80 height 17
click at [127, 98] on link "My Course Progress" at bounding box center [138, 88] width 127 height 27
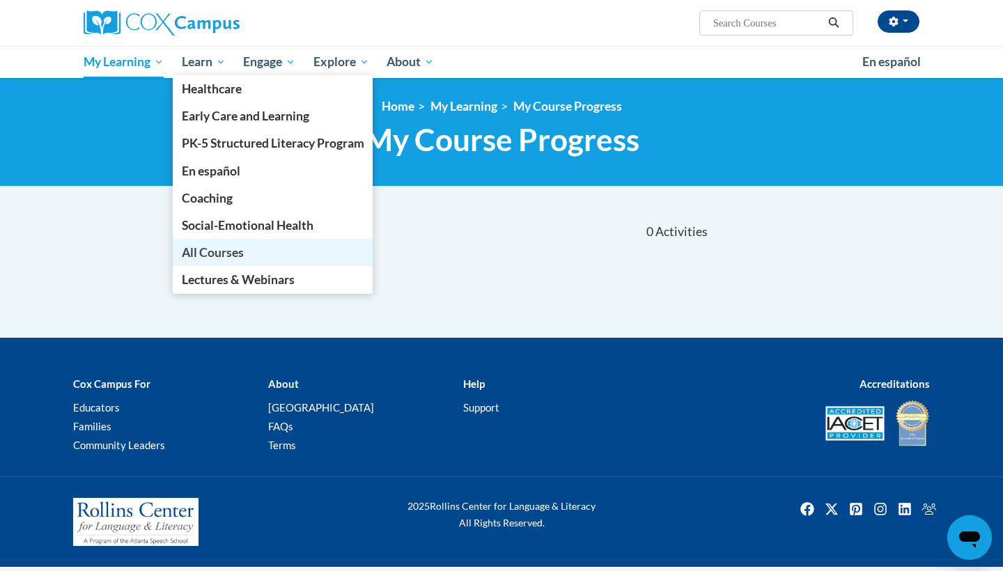
click at [220, 247] on span "All Courses" at bounding box center [213, 252] width 62 height 15
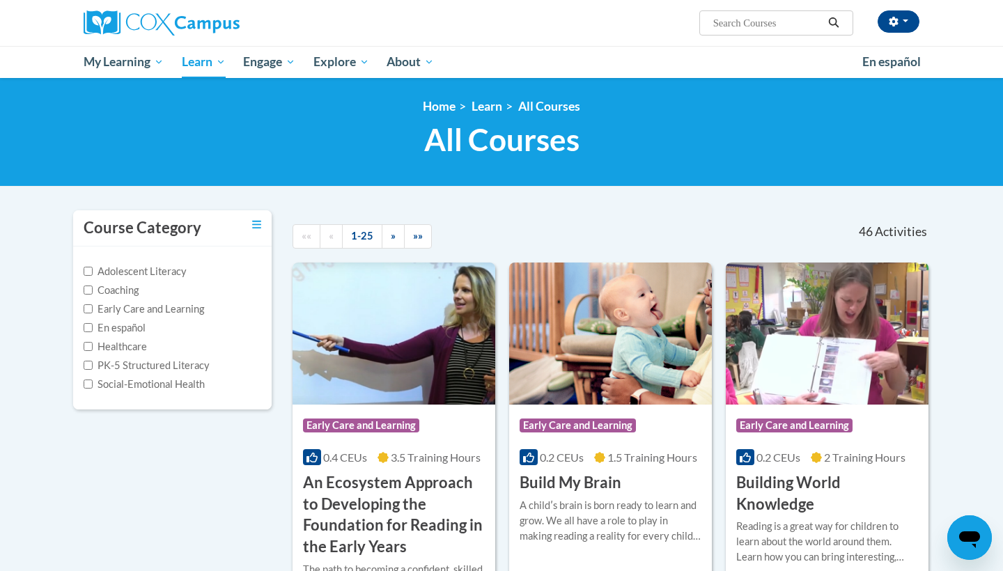
click at [87, 362] on input "PK-5 Structured Literacy" at bounding box center [88, 365] width 9 height 9
checkbox input "true"
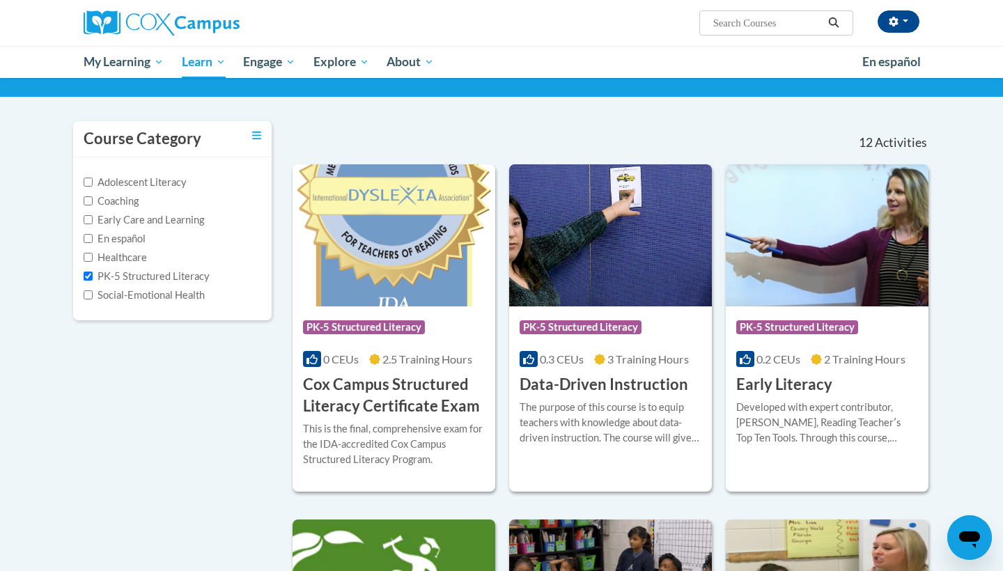
scroll to position [127, 0]
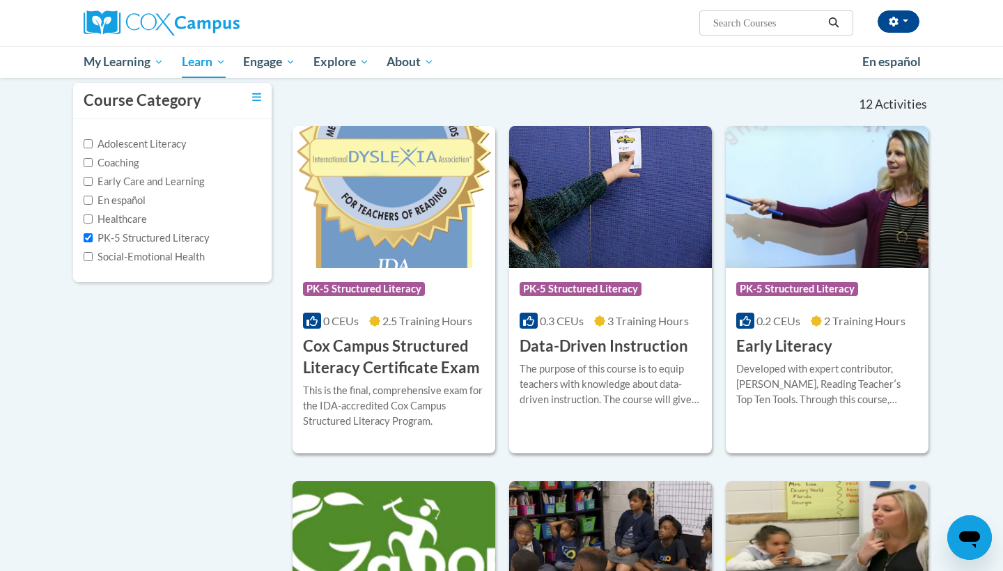
click at [630, 347] on h3 "Data-Driven Instruction" at bounding box center [604, 347] width 169 height 22
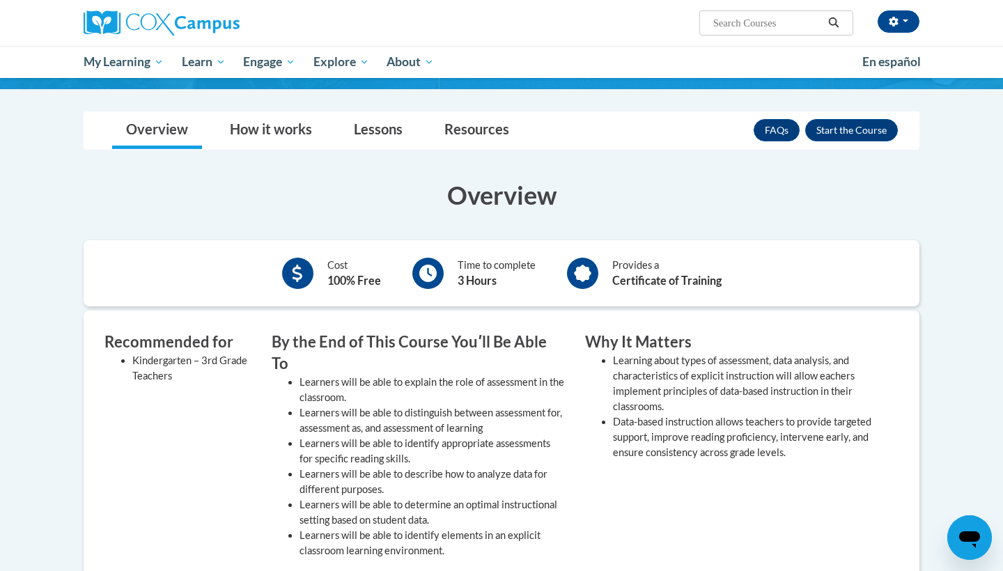
scroll to position [167, 0]
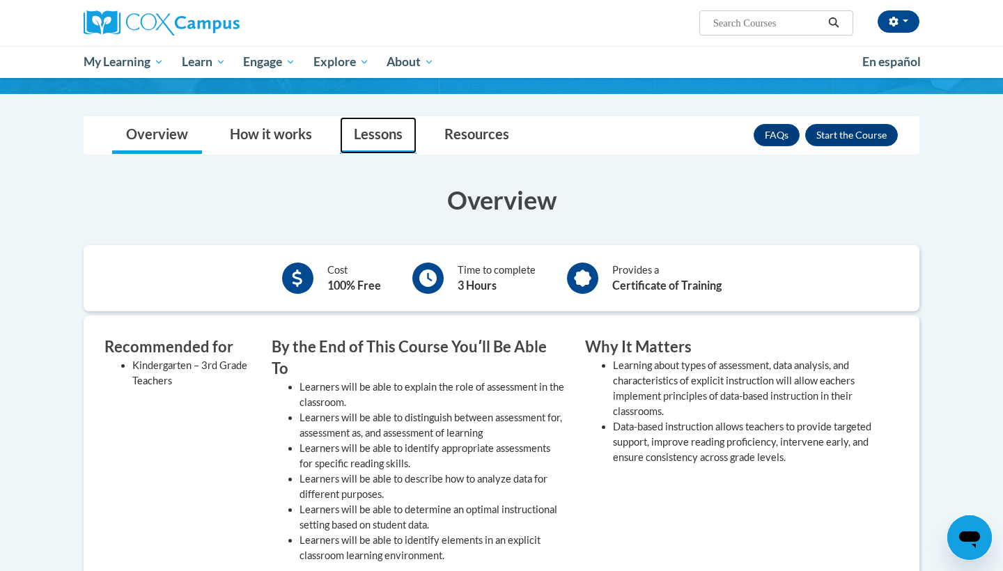
click at [382, 142] on link "Lessons" at bounding box center [378, 135] width 77 height 37
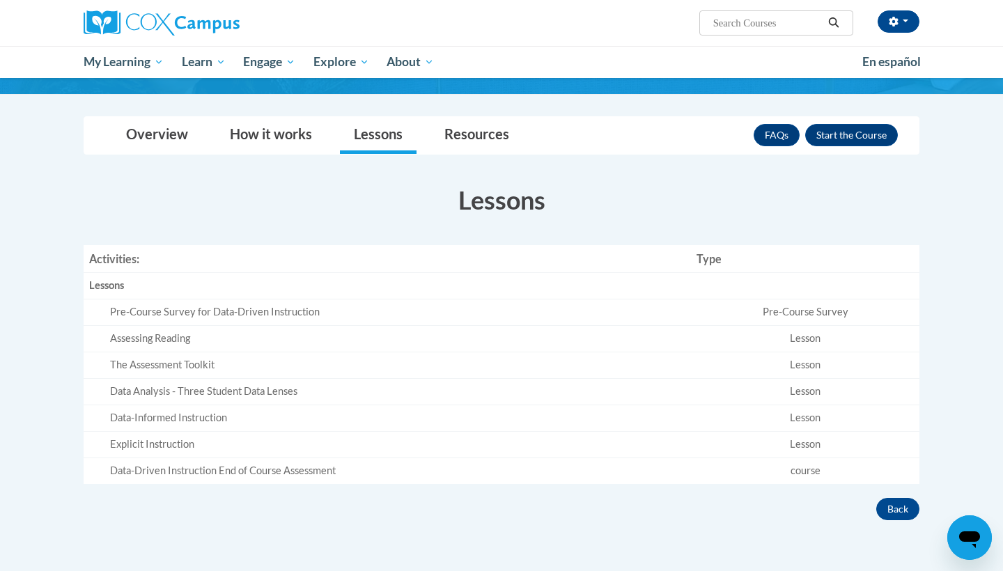
click at [380, 305] on div "Pre-Course Survey for Data-Driven Instruction" at bounding box center [397, 312] width 575 height 15
click at [390, 379] on td "Data Analysis - Three Student Data Lenses" at bounding box center [387, 392] width 607 height 26
click at [575, 431] on td "Explicit Instruction" at bounding box center [387, 444] width 607 height 26
click at [566, 547] on div "× Close Course Enrollment Please select... × Close × 3" at bounding box center [502, 360] width 878 height 488
